Goal: Task Accomplishment & Management: Use online tool/utility

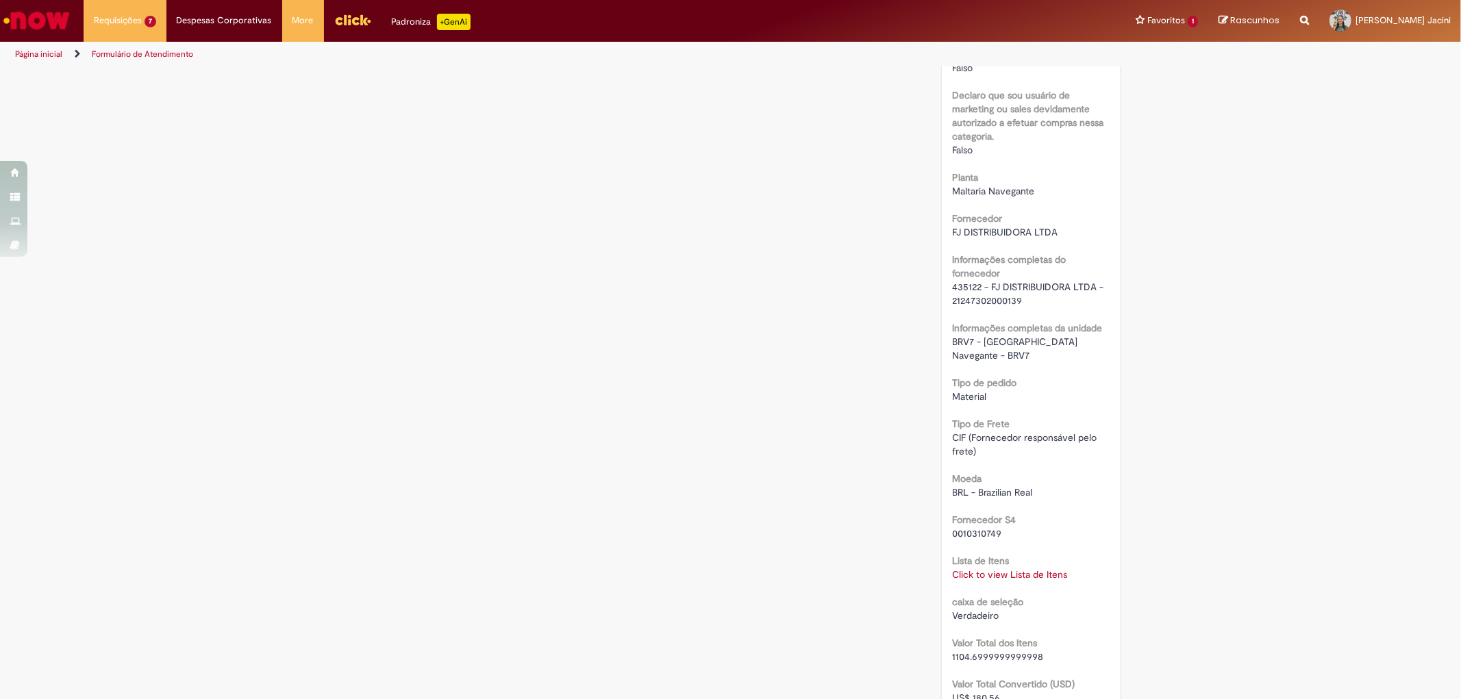
scroll to position [1065, 0]
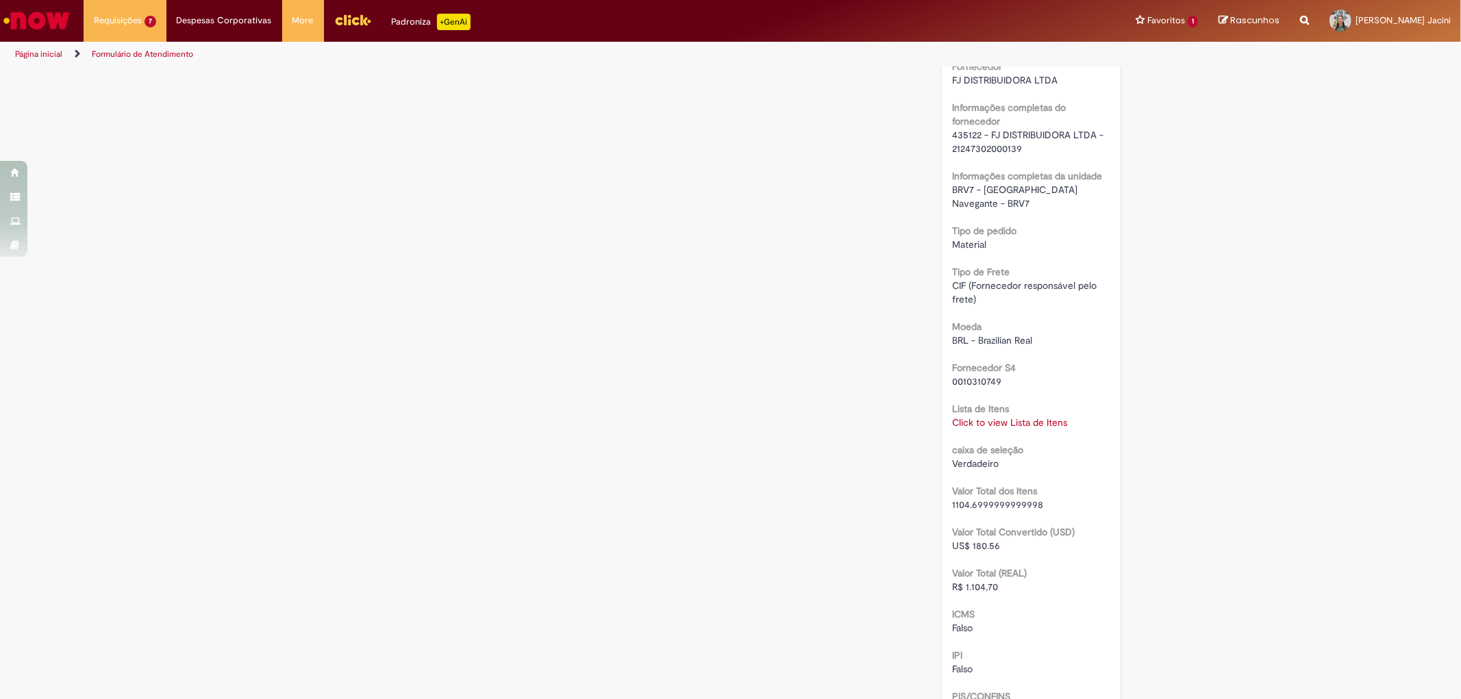
click at [1010, 416] on link "Click to view Lista de Itens" at bounding box center [1009, 422] width 115 height 12
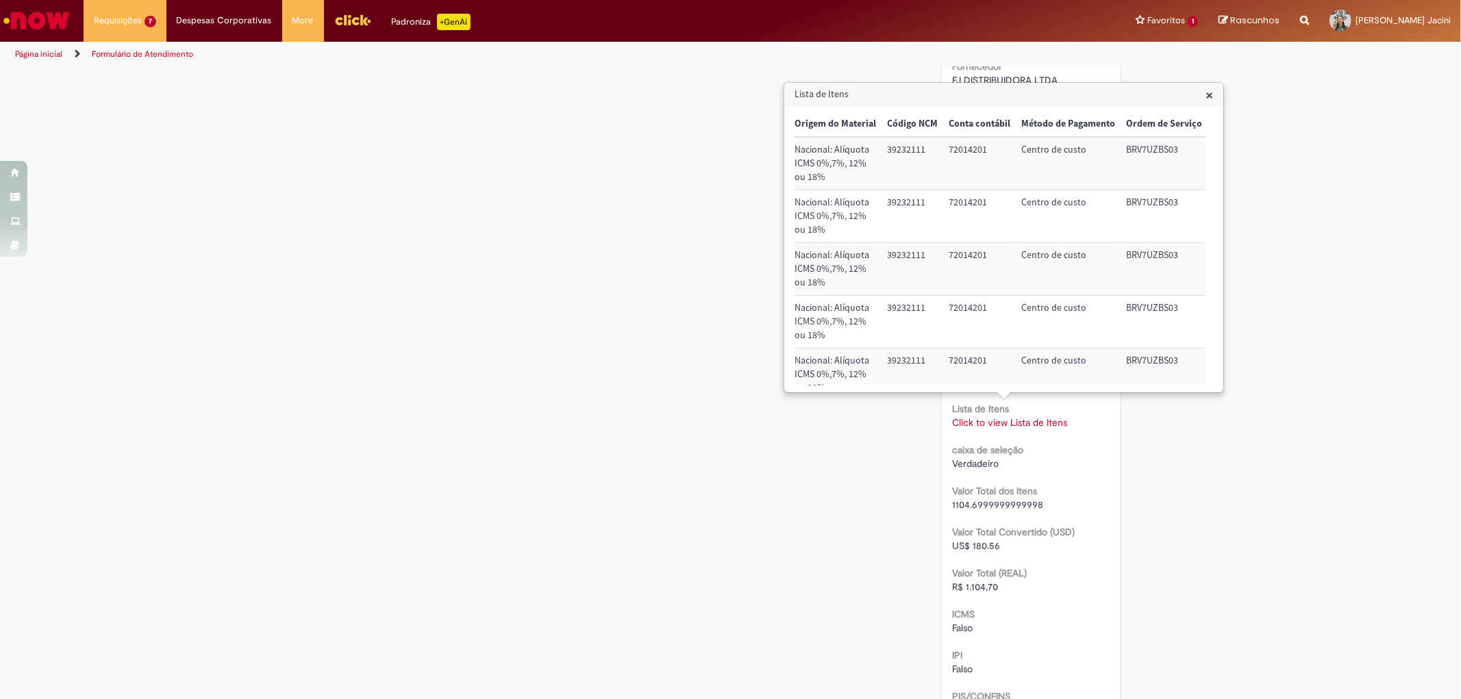
scroll to position [0, 571]
drag, startPoint x: 981, startPoint y: 153, endPoint x: 940, endPoint y: 153, distance: 41.1
click at [941, 153] on td "72014201" at bounding box center [977, 163] width 73 height 53
click at [388, 284] on div "Verificar Código de Barras Aguardando Aprovação Aguardando atendimento Em andam…" at bounding box center [730, 85] width 801 height 2164
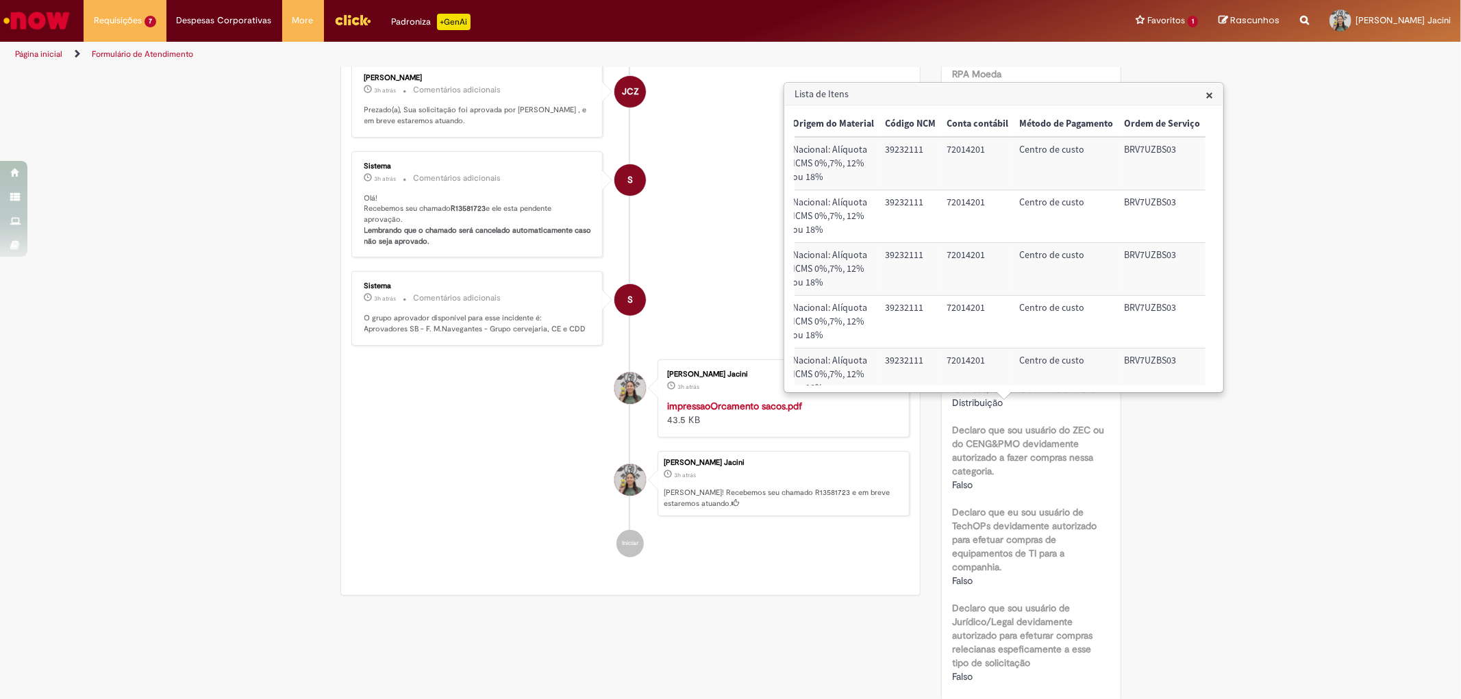
scroll to position [0, 0]
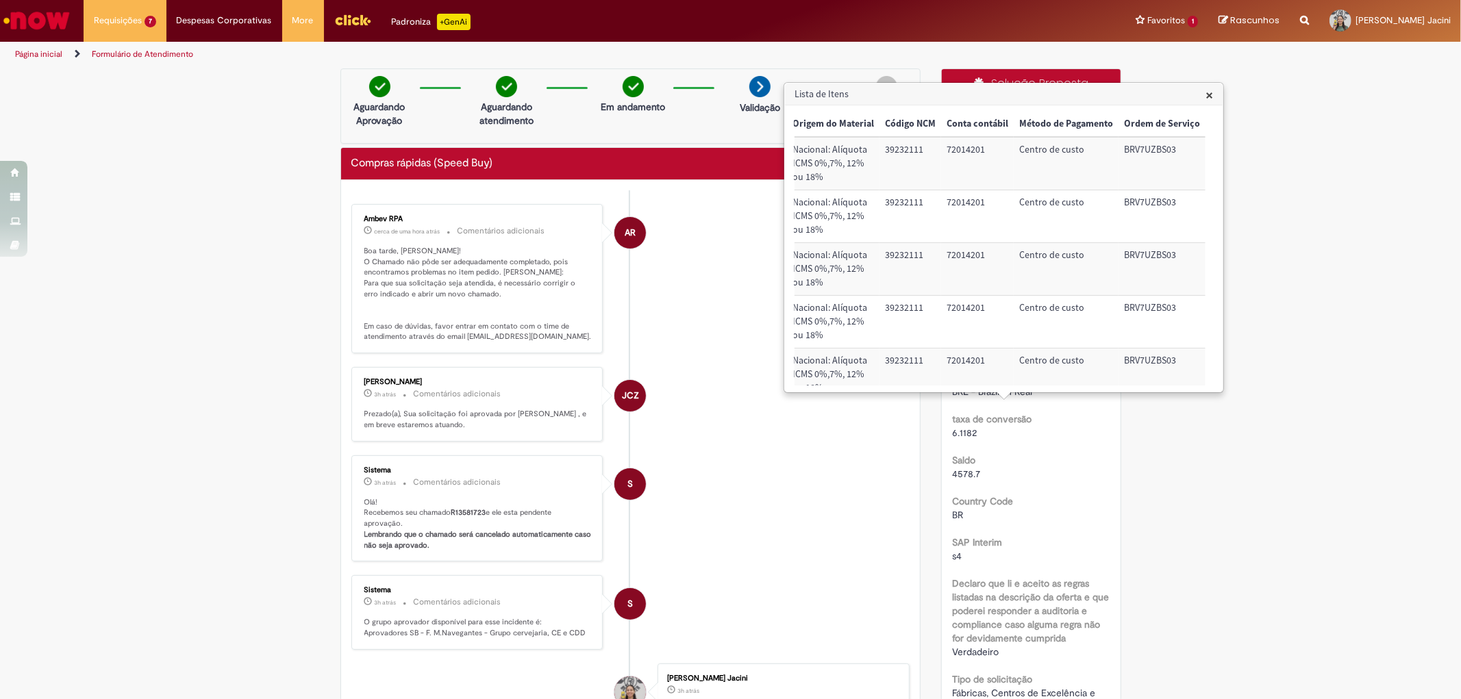
click at [1202, 97] on h3 "Lista de Itens" at bounding box center [1004, 95] width 438 height 22
click at [1206, 95] on span "×" at bounding box center [1209, 95] width 8 height 18
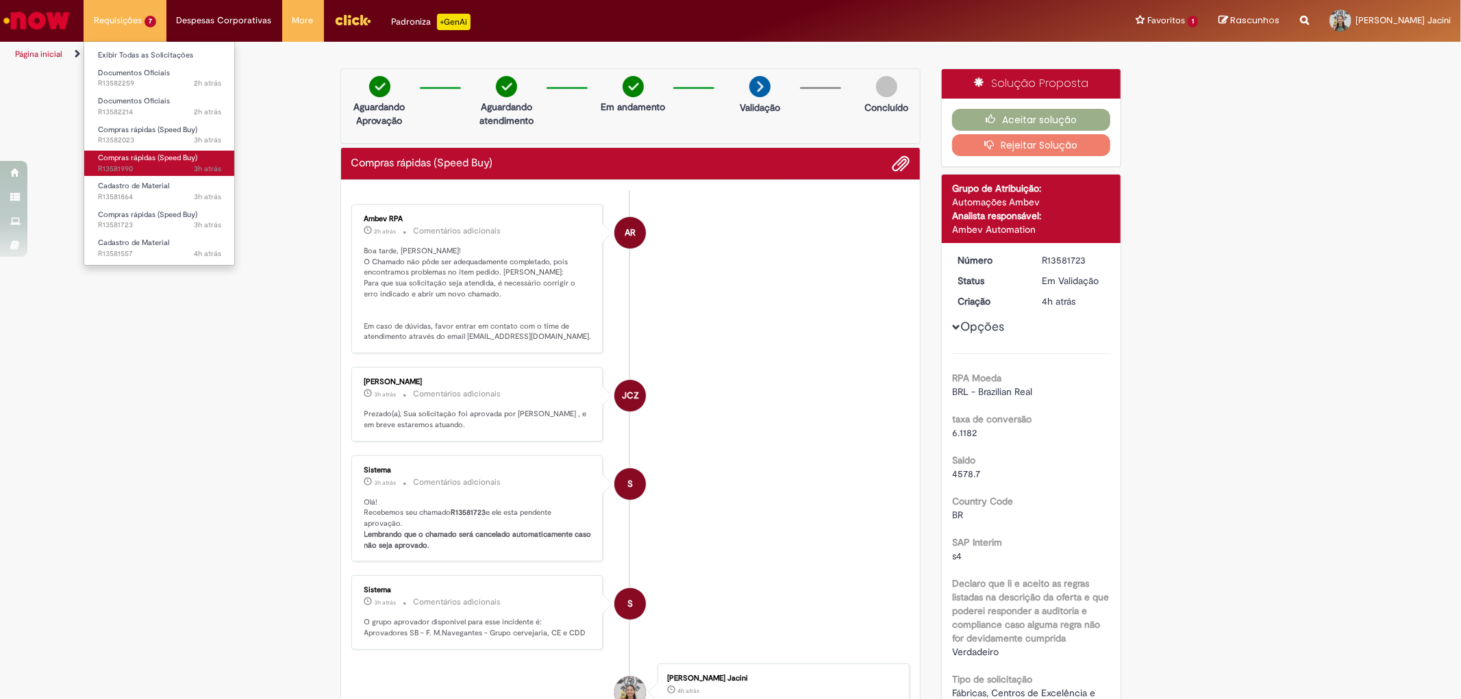
click at [160, 153] on span "Compras rápidas (Speed Buy)" at bounding box center [147, 158] width 99 height 10
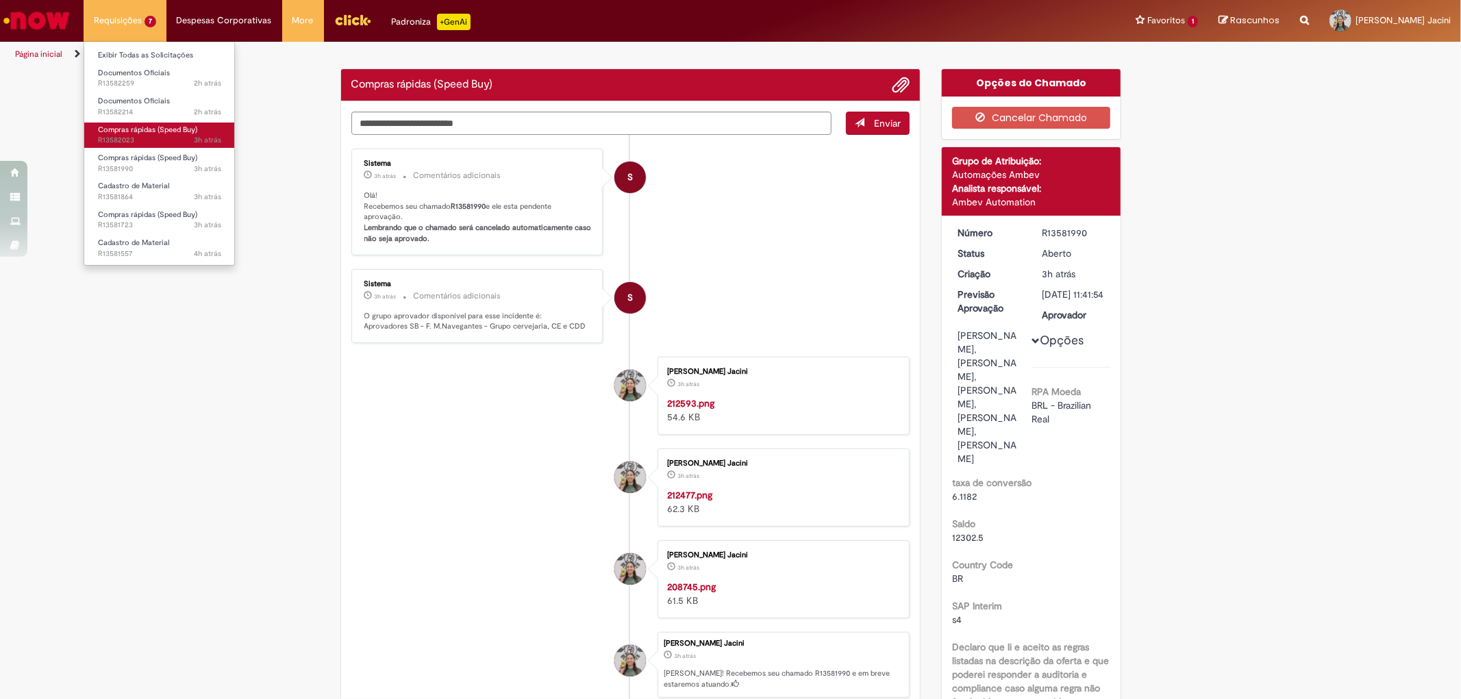
click at [175, 133] on span "Compras rápidas (Speed Buy)" at bounding box center [147, 130] width 99 height 10
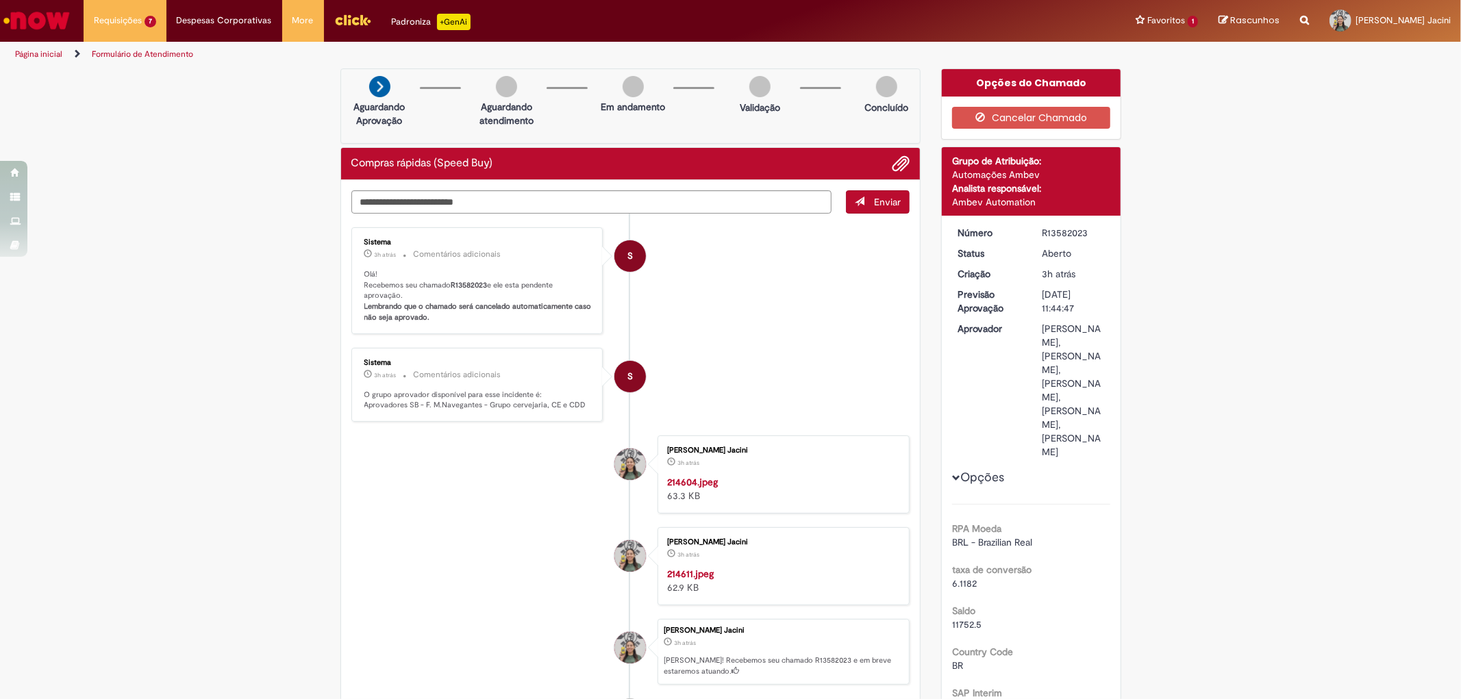
click at [516, 514] on li "[PERSON_NAME] Jacini 3h atrás 3 horas atrás 214604.jpeg 63.3 KB" at bounding box center [630, 475] width 559 height 78
